Goal: Task Accomplishment & Management: Manage account settings

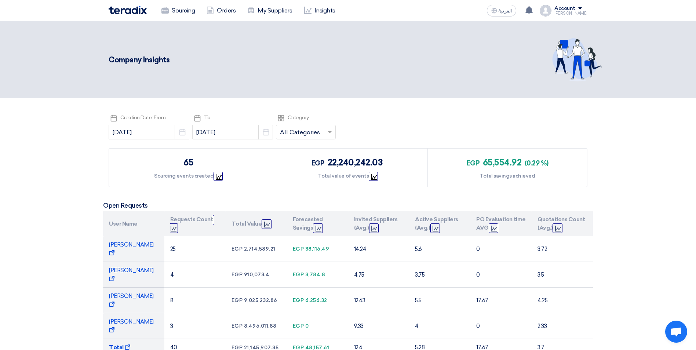
click at [138, 7] on img at bounding box center [128, 10] width 38 height 8
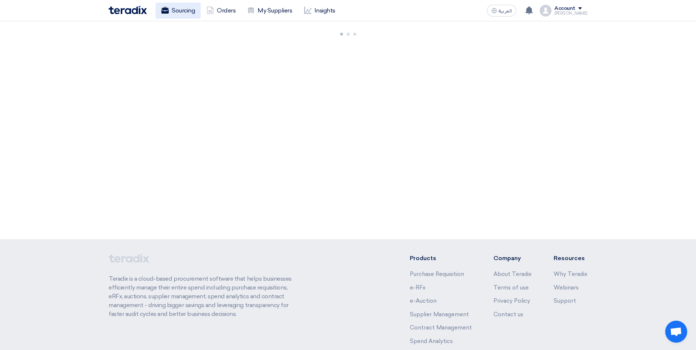
click at [178, 12] on link "Sourcing" at bounding box center [178, 11] width 45 height 16
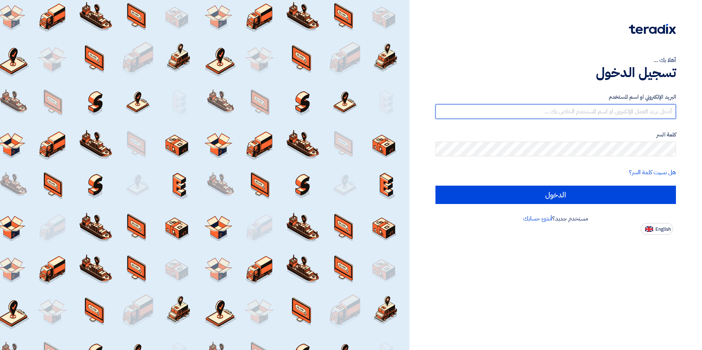
type input "mohamed.saudi@eaec.com.eg"
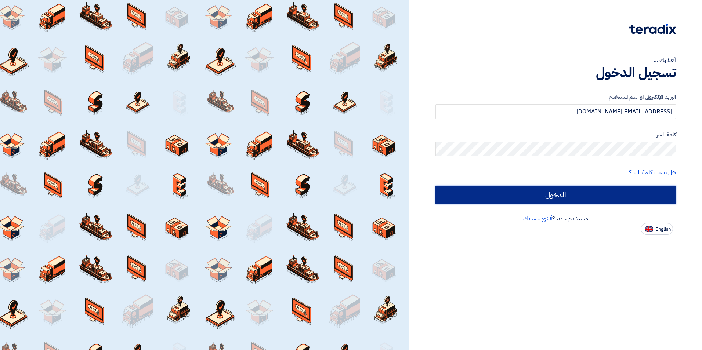
click at [588, 195] on input "الدخول" at bounding box center [555, 195] width 240 height 18
type input "Sign in"
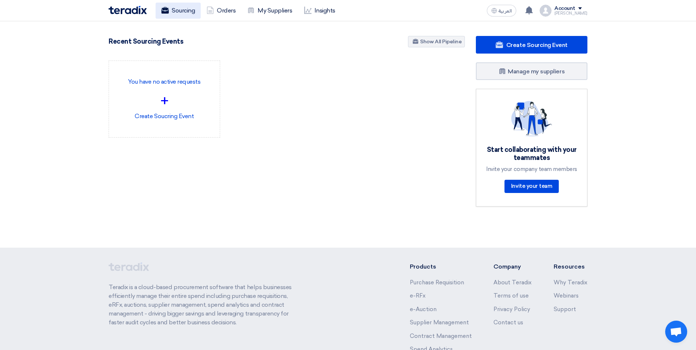
click at [180, 13] on link "Sourcing" at bounding box center [178, 11] width 45 height 16
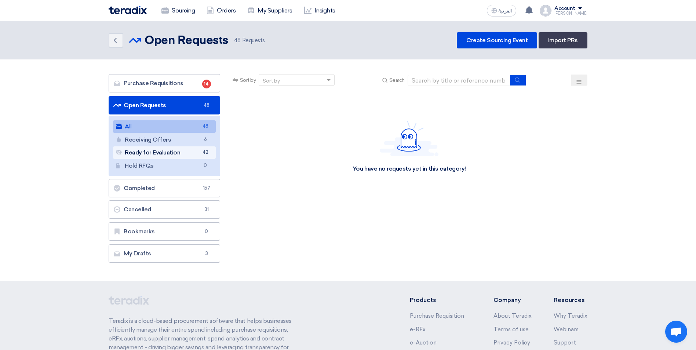
click at [163, 156] on link "Ready for Evaluation Ready for Evaluation 42" at bounding box center [164, 152] width 103 height 12
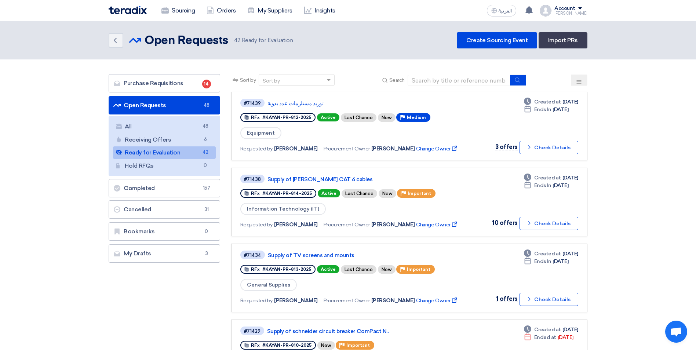
click at [581, 79] on icon at bounding box center [579, 82] width 6 height 6
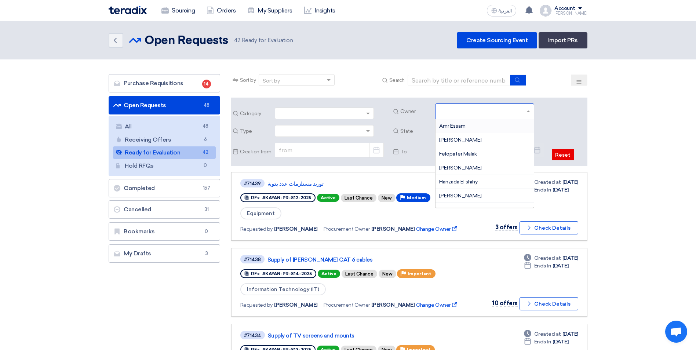
click at [528, 113] on input "text" at bounding box center [485, 112] width 93 height 12
click at [467, 189] on span "[PERSON_NAME]" at bounding box center [460, 192] width 43 height 6
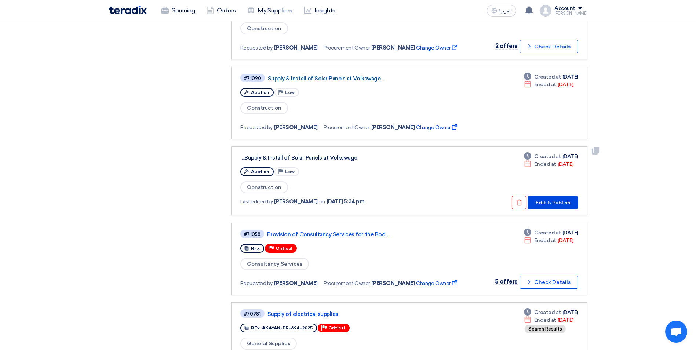
scroll to position [330, 0]
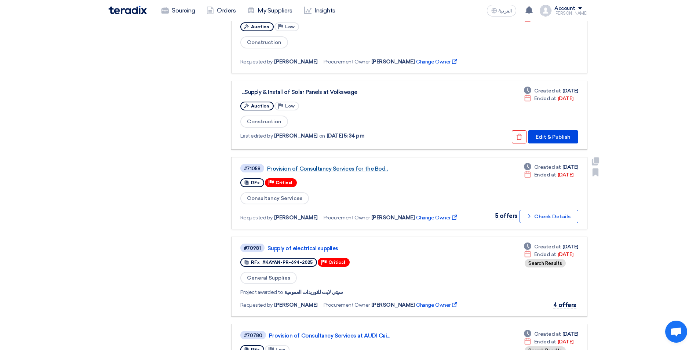
click at [323, 168] on link "Provision of Consultancy Services for the Bod..." at bounding box center [358, 169] width 183 height 7
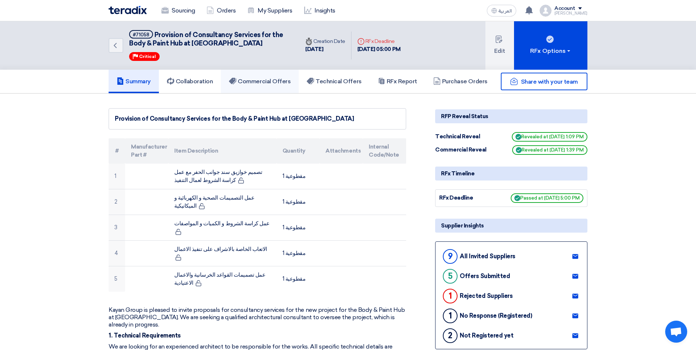
click at [273, 82] on h5 "Commercial Offers" at bounding box center [260, 81] width 62 height 7
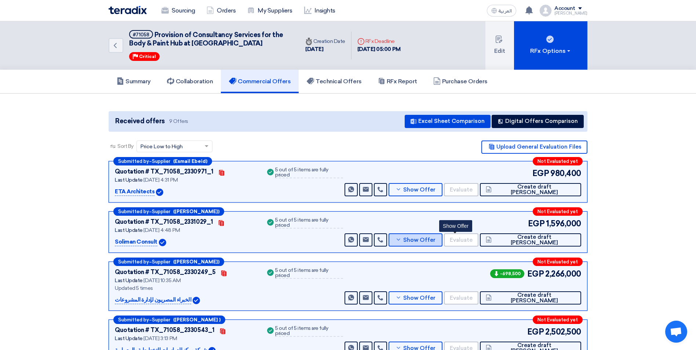
click at [436, 238] on span "Show Offer" at bounding box center [419, 240] width 32 height 6
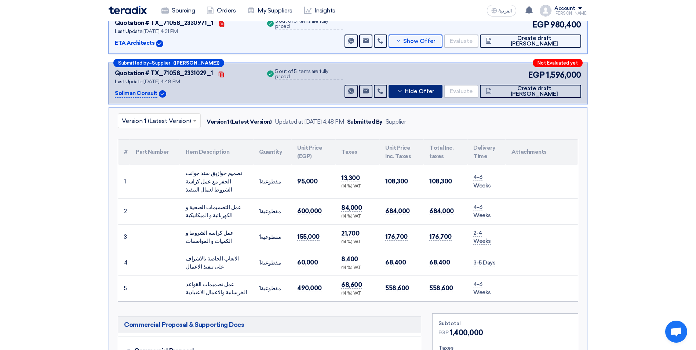
scroll to position [37, 0]
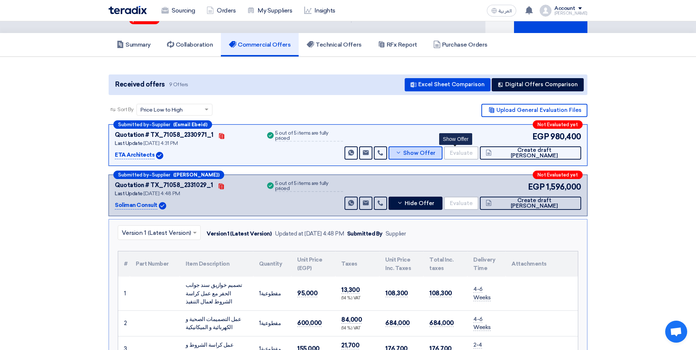
click at [443, 148] on button "Show Offer" at bounding box center [416, 152] width 54 height 13
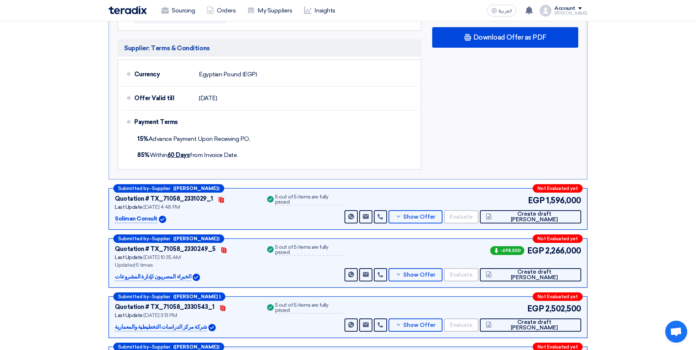
scroll to position [587, 0]
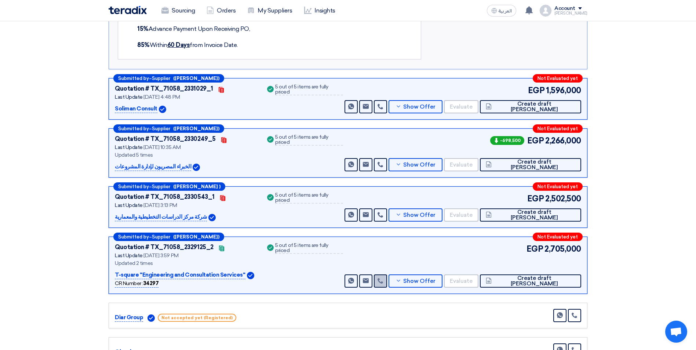
click at [384, 283] on icon at bounding box center [381, 281] width 6 height 6
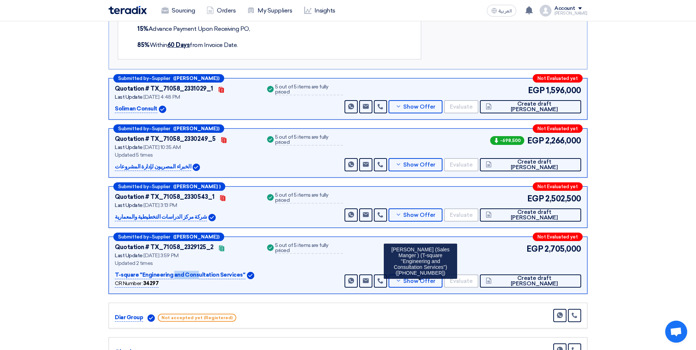
drag, startPoint x: 115, startPoint y: 272, endPoint x: 135, endPoint y: 276, distance: 20.2
click at [136, 277] on p "T-square ''Engineering and Consultation Services''" at bounding box center [180, 275] width 131 height 9
copy p "T-square"
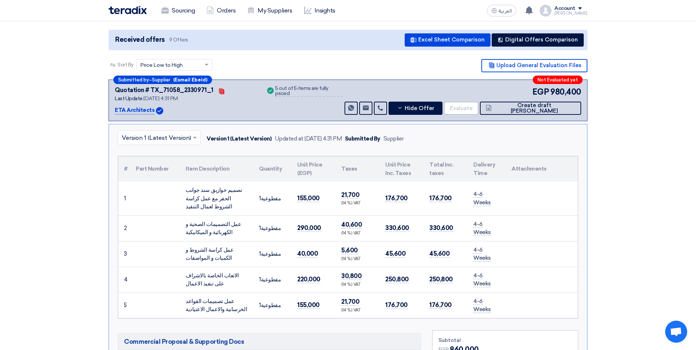
scroll to position [0, 0]
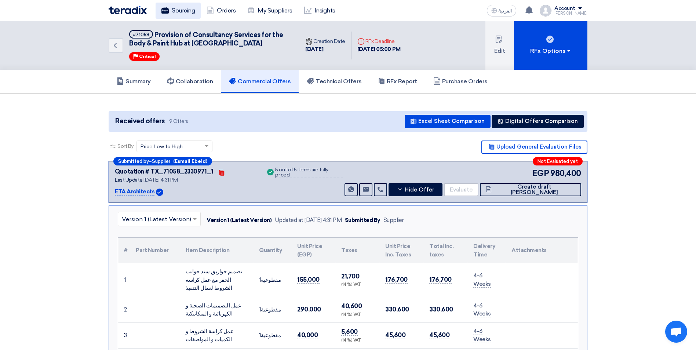
click at [182, 13] on link "Sourcing" at bounding box center [178, 11] width 45 height 16
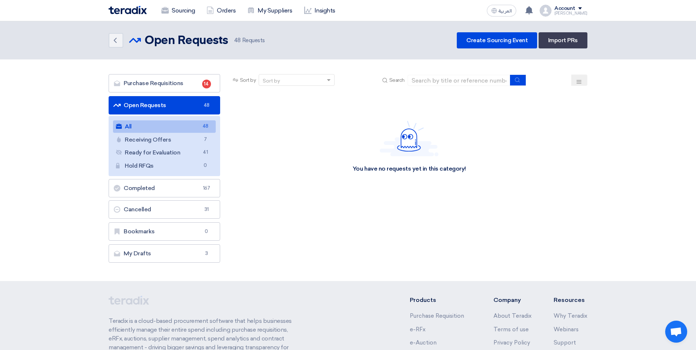
click at [196, 126] on link "All All 48" at bounding box center [164, 126] width 103 height 12
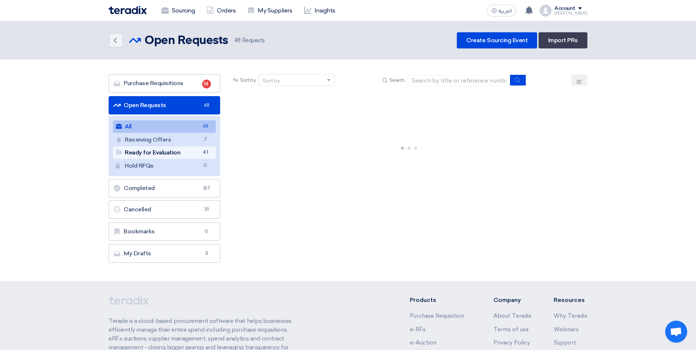
click at [167, 153] on link "Ready for Evaluation Ready for Evaluation 41" at bounding box center [164, 152] width 103 height 12
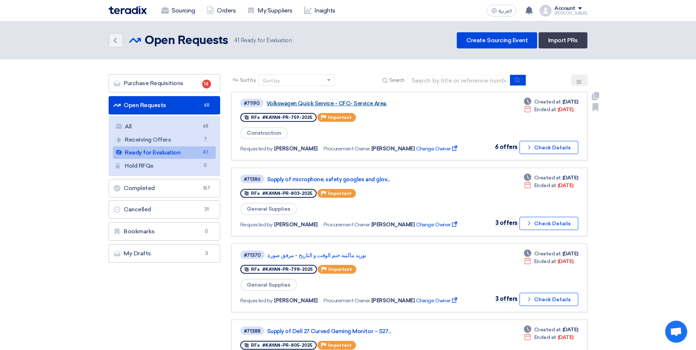
click at [352, 102] on link "Volkswagen Quick Service - CFC- Service Area." at bounding box center [357, 103] width 183 height 7
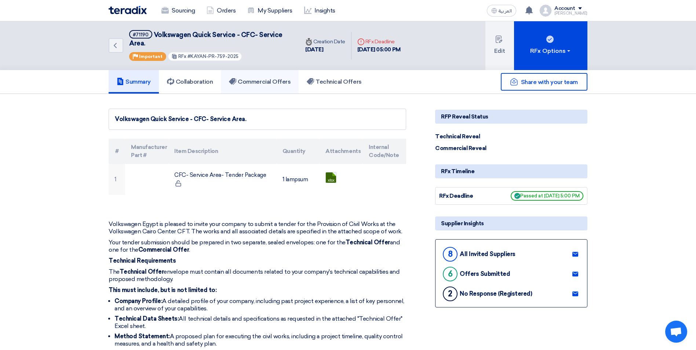
click at [260, 81] on h5 "Commercial Offers" at bounding box center [260, 81] width 62 height 7
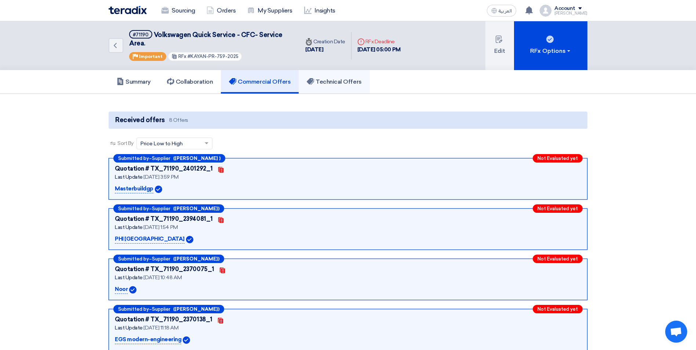
click at [349, 80] on h5 "Technical Offers" at bounding box center [334, 81] width 55 height 7
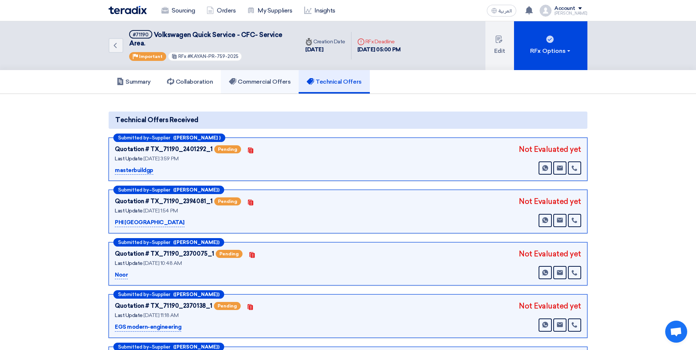
click at [254, 83] on h5 "Commercial Offers" at bounding box center [260, 81] width 62 height 7
